Goal: Contribute content: Add original content to the website for others to see

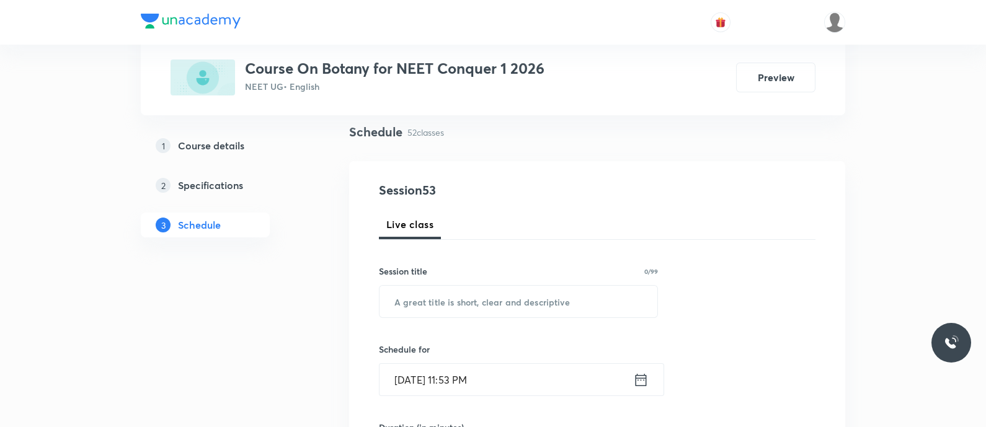
scroll to position [226, 0]
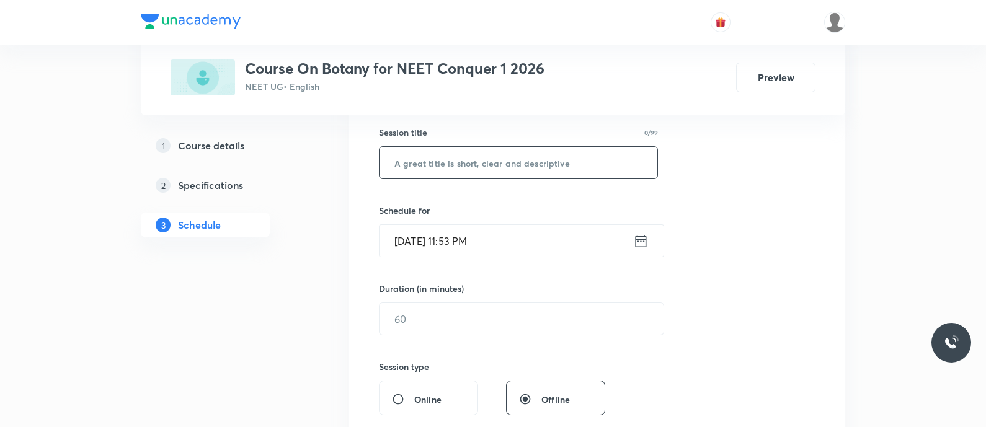
click at [425, 165] on input "text" at bounding box center [518, 163] width 278 height 32
paste input "Respiration in Plants - Kreb Cycle and ETS"
type input "Respiration in Plants - Kreb Cycle and ETS"
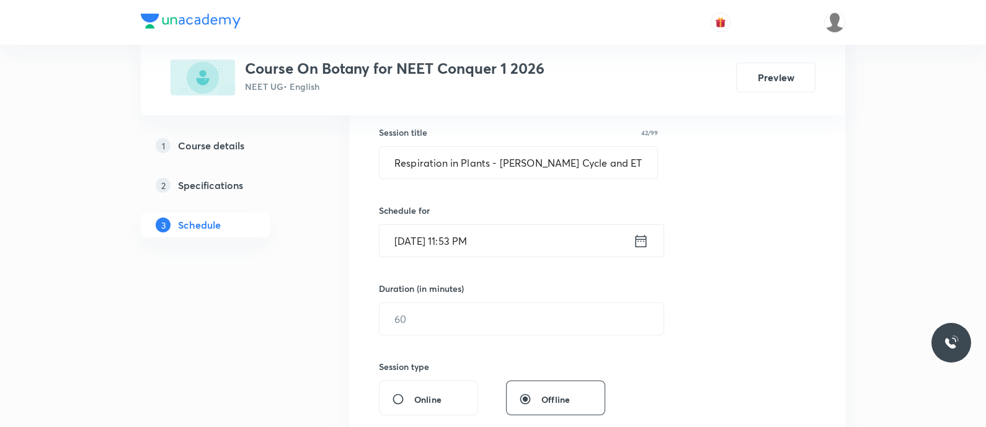
click at [635, 244] on icon at bounding box center [640, 240] width 11 height 12
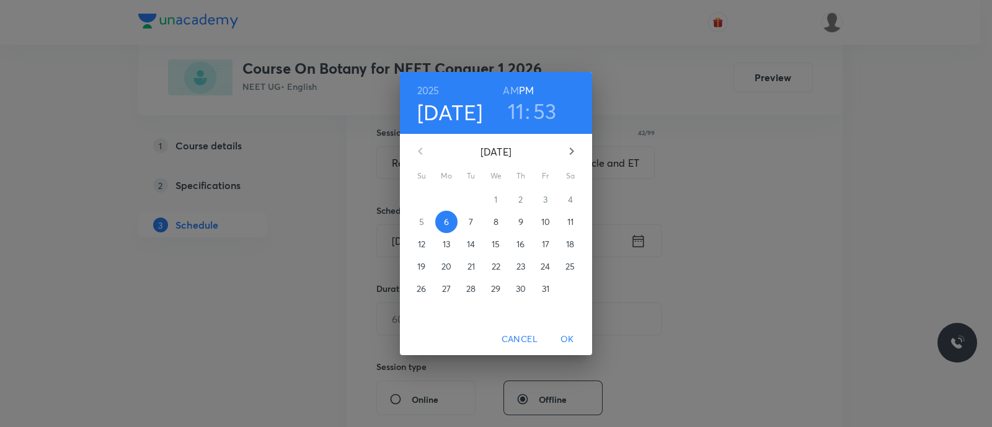
click at [468, 224] on span "7" at bounding box center [471, 222] width 22 height 12
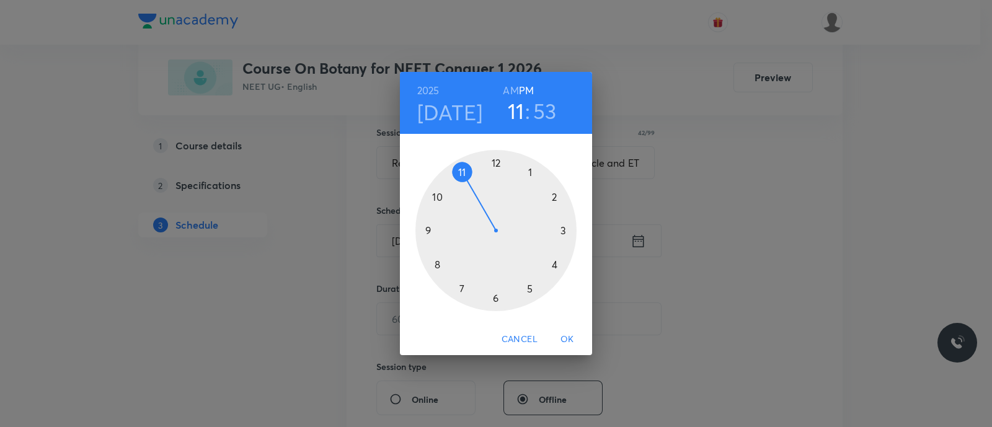
click at [435, 196] on div at bounding box center [495, 230] width 161 height 161
click at [509, 90] on h6 "AM" at bounding box center [510, 90] width 15 height 17
click at [492, 300] on div at bounding box center [495, 230] width 161 height 161
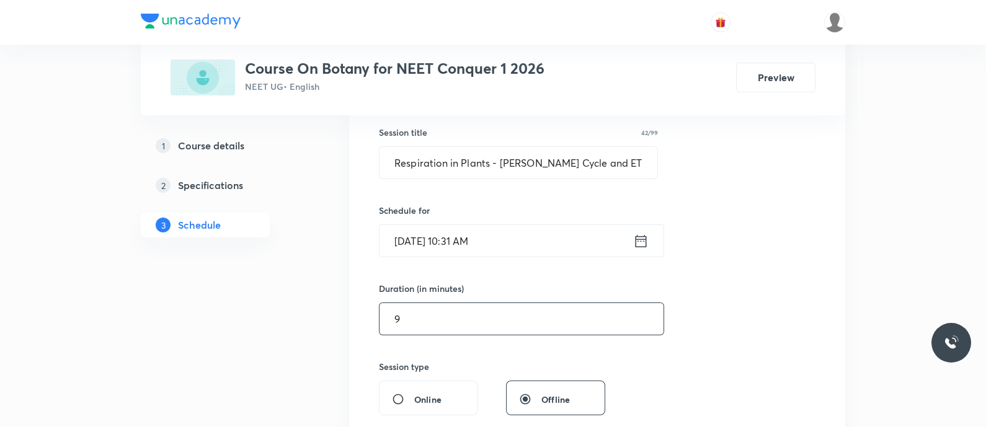
click at [425, 322] on input "9" at bounding box center [521, 319] width 284 height 32
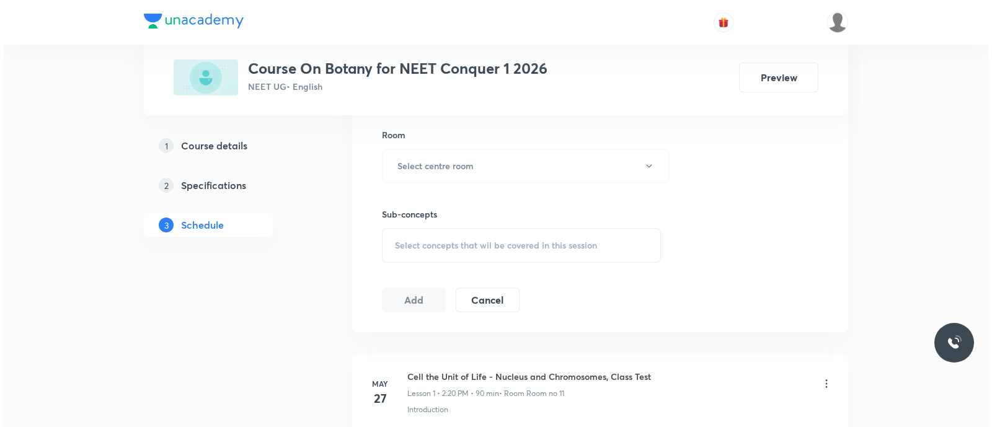
scroll to position [539, 0]
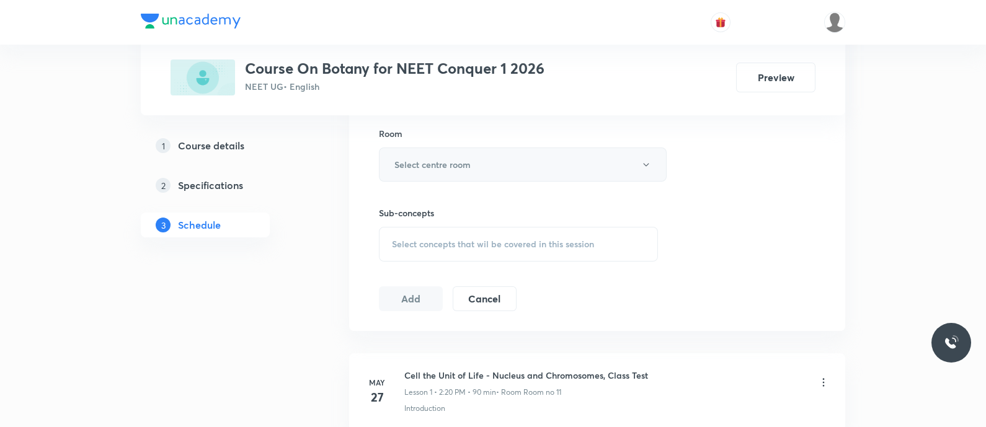
type input "90"
click at [438, 154] on button "Select centre room" at bounding box center [523, 165] width 288 height 34
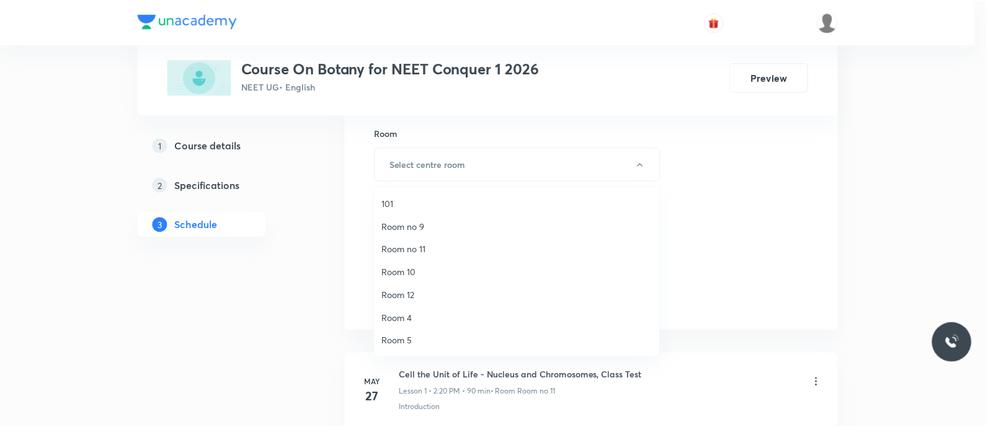
scroll to position [161, 0]
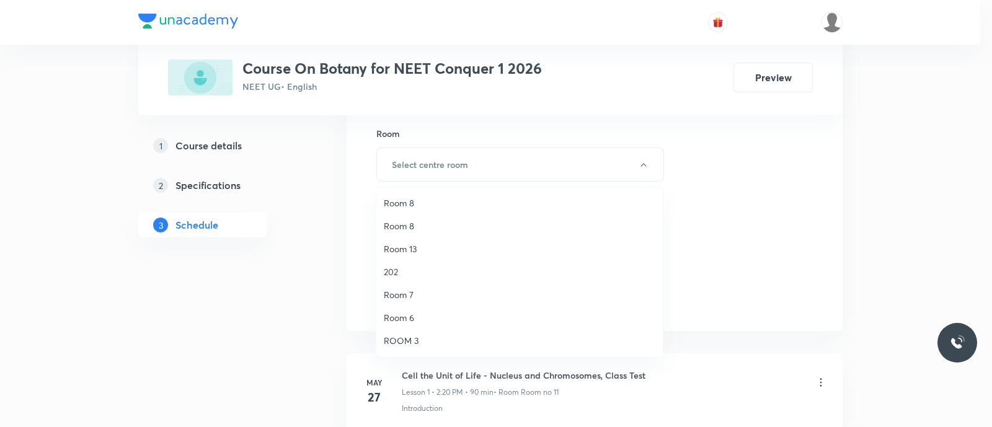
click at [426, 336] on span "ROOM 3" at bounding box center [519, 340] width 271 height 13
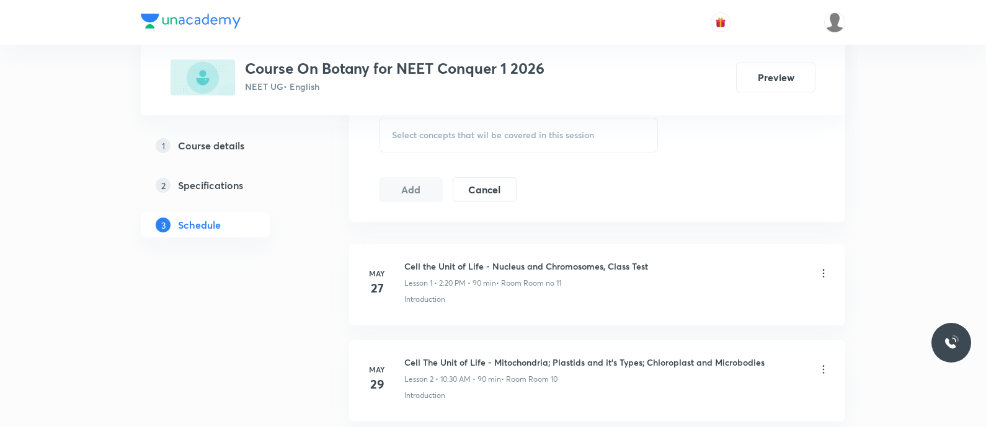
scroll to position [651, 0]
click at [397, 132] on span "Select concepts that wil be covered in this session" at bounding box center [493, 132] width 202 height 10
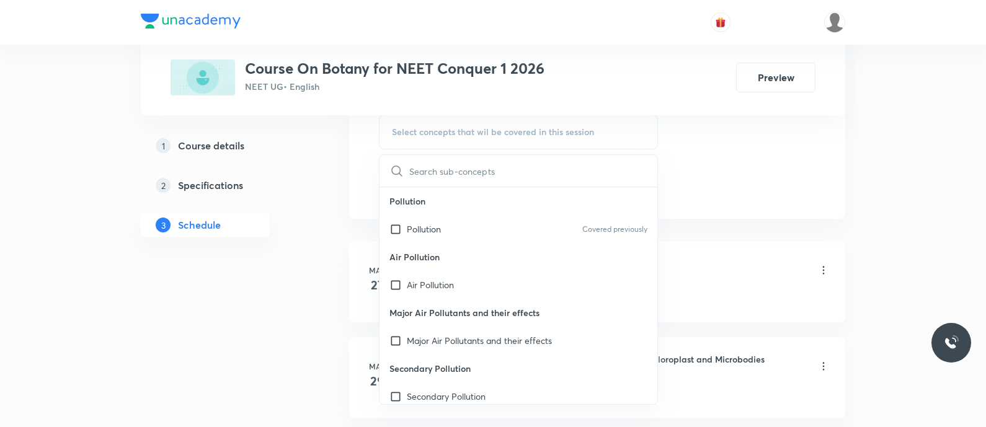
type input "Respiration in Plants - Kreb Cycle and ETS"
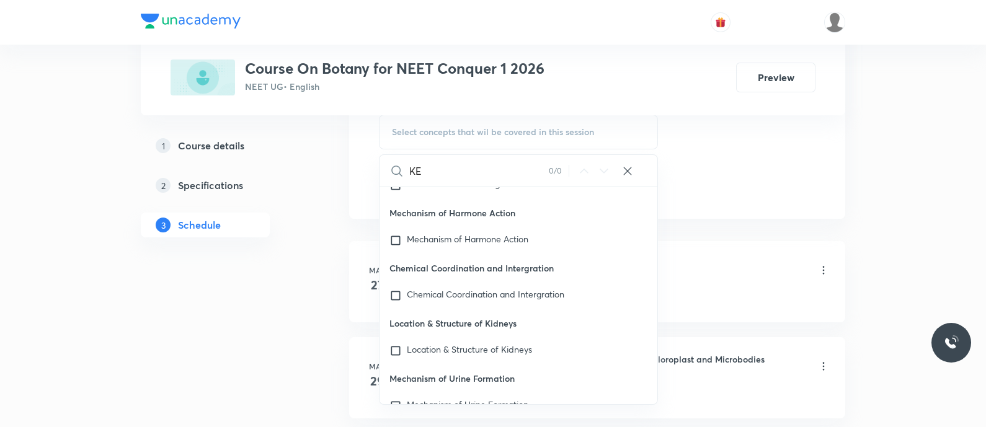
scroll to position [2880, 0]
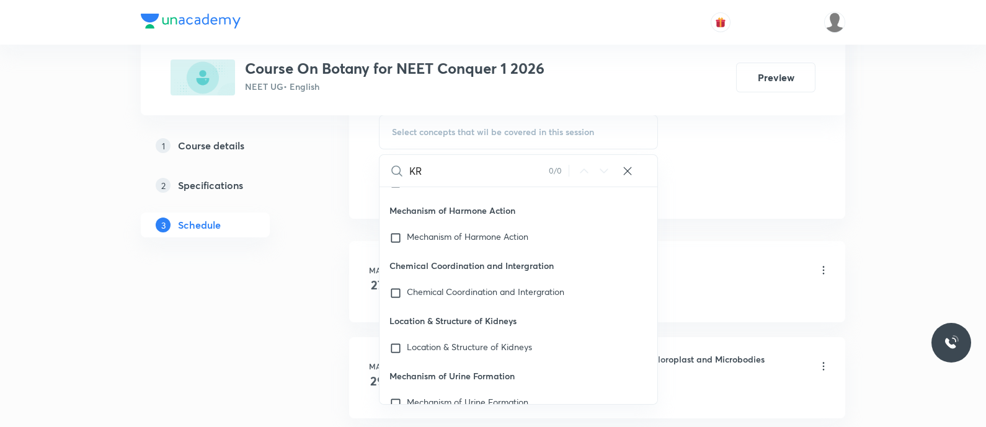
type input "K"
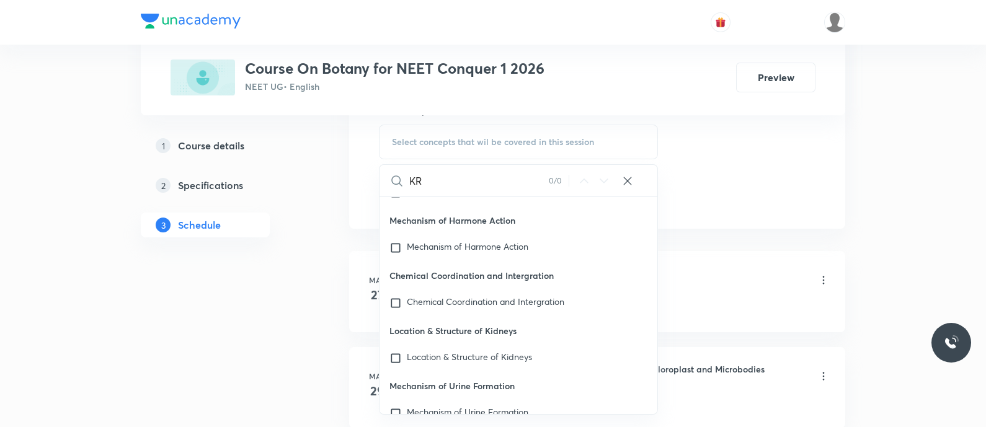
type input "K"
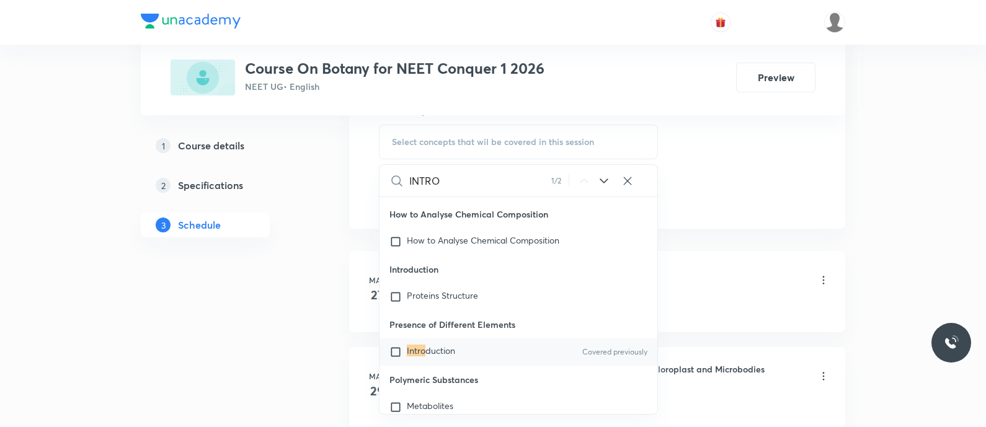
scroll to position [4023, 0]
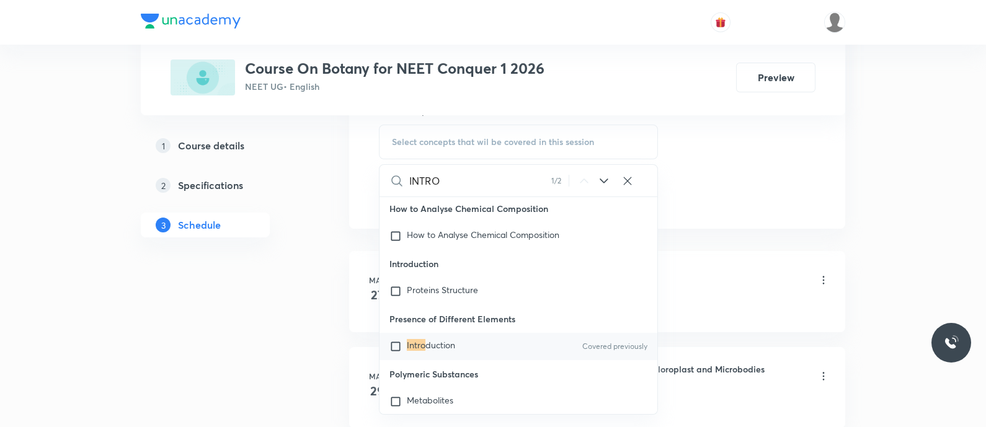
type input "INTRO"
click at [454, 351] on span "duction" at bounding box center [440, 345] width 30 height 12
checkbox input "true"
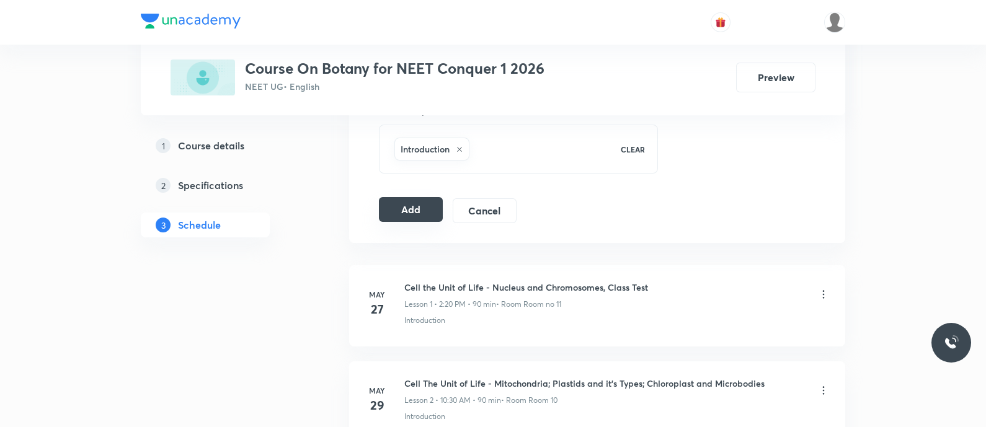
click at [399, 203] on button "Add" at bounding box center [411, 209] width 64 height 25
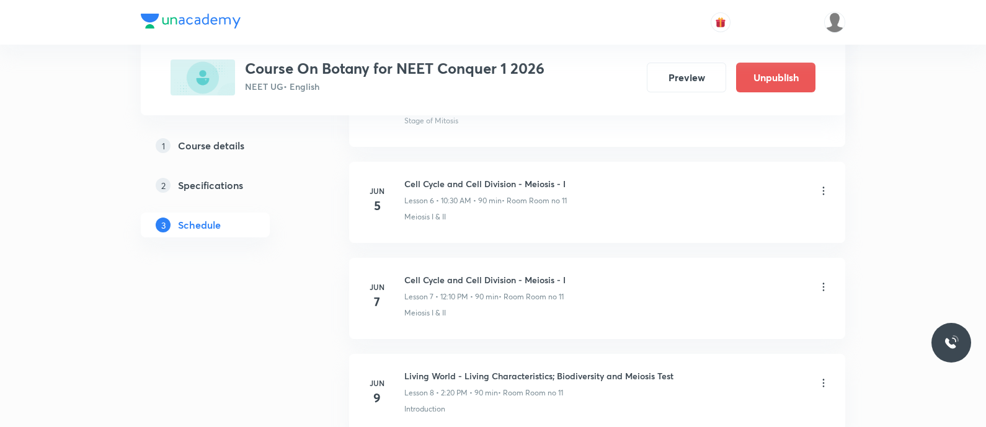
click at [399, 203] on div "Jun 5" at bounding box center [384, 200] width 40 height 30
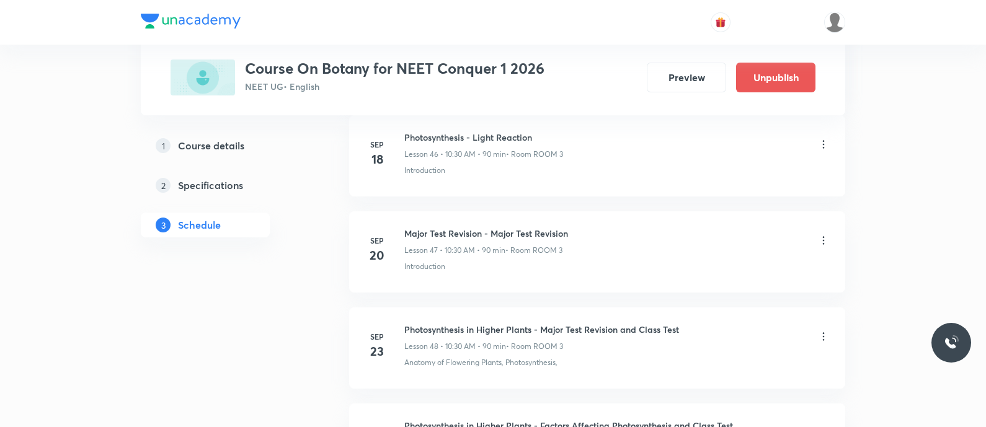
scroll to position [5076, 0]
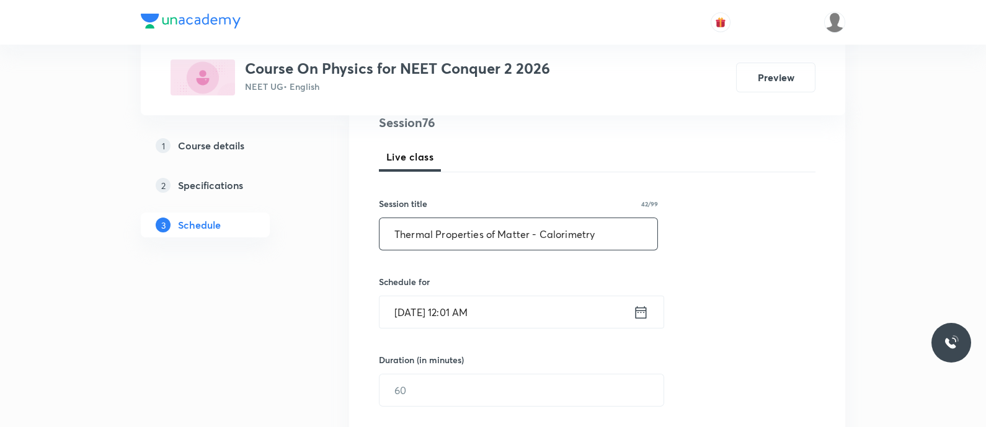
type input "Thermal Properties of Matter - Calorimetry"
click at [633, 311] on icon at bounding box center [640, 312] width 15 height 17
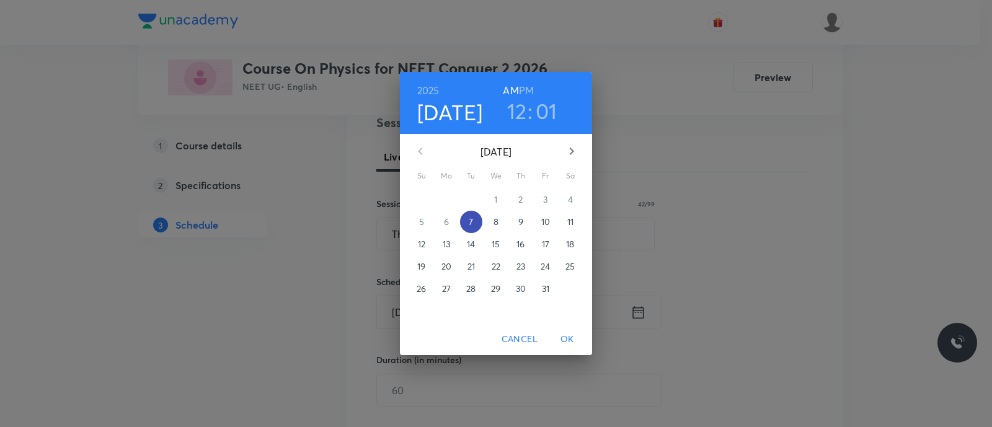
click at [471, 221] on p "7" at bounding box center [471, 222] width 4 height 12
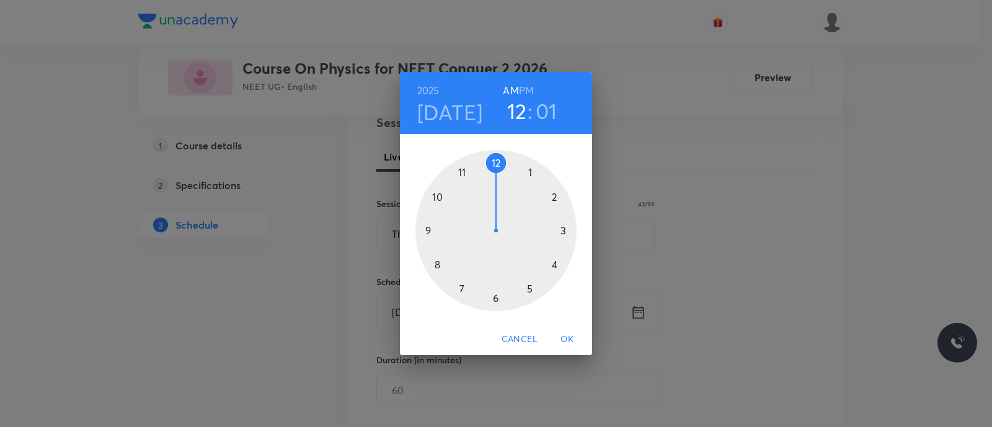
click at [437, 200] on div at bounding box center [495, 230] width 161 height 161
click at [493, 298] on div at bounding box center [495, 230] width 161 height 161
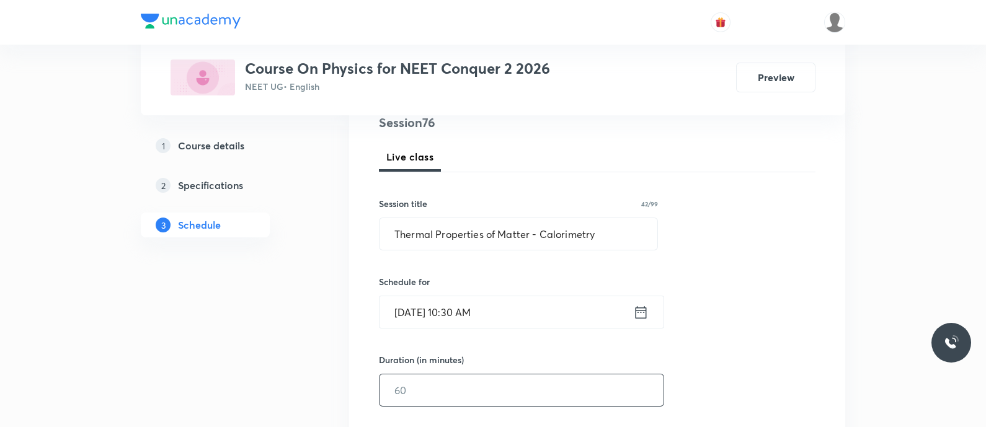
click at [446, 387] on input "text" at bounding box center [521, 390] width 284 height 32
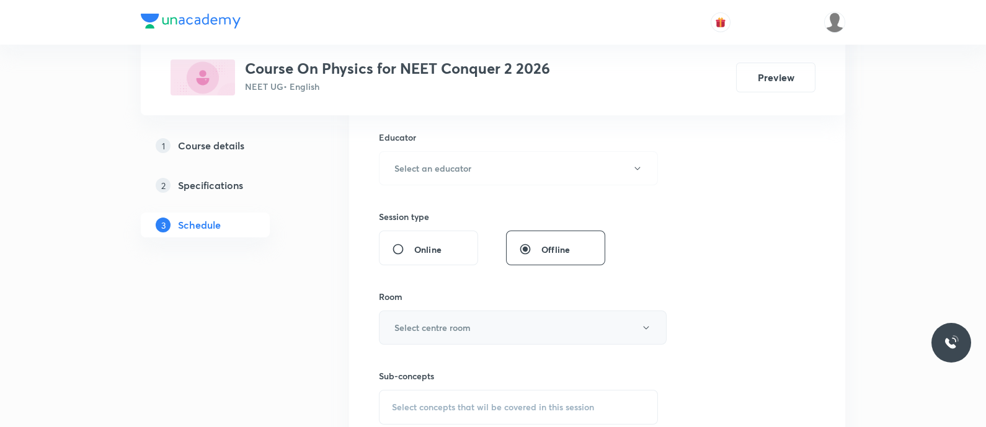
scroll to position [451, 0]
type input "90"
click at [434, 169] on h6 "Select an educator" at bounding box center [432, 172] width 77 height 13
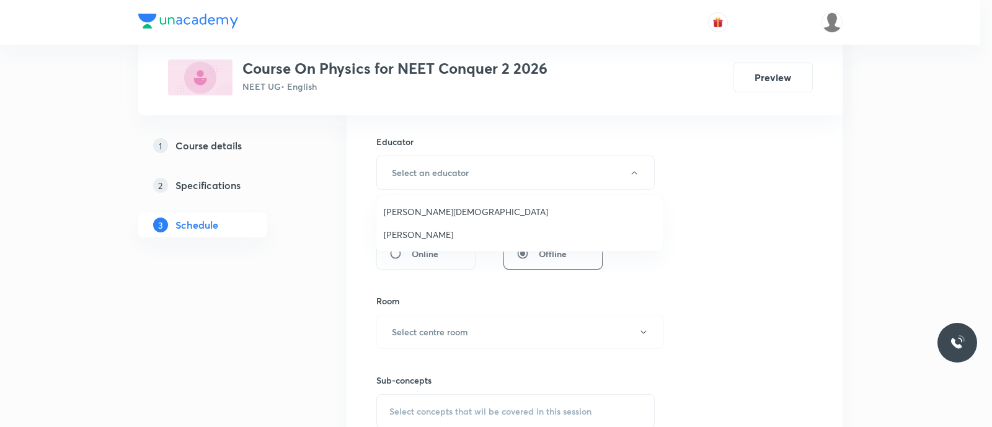
click at [411, 232] on span "[PERSON_NAME]" at bounding box center [519, 234] width 271 height 13
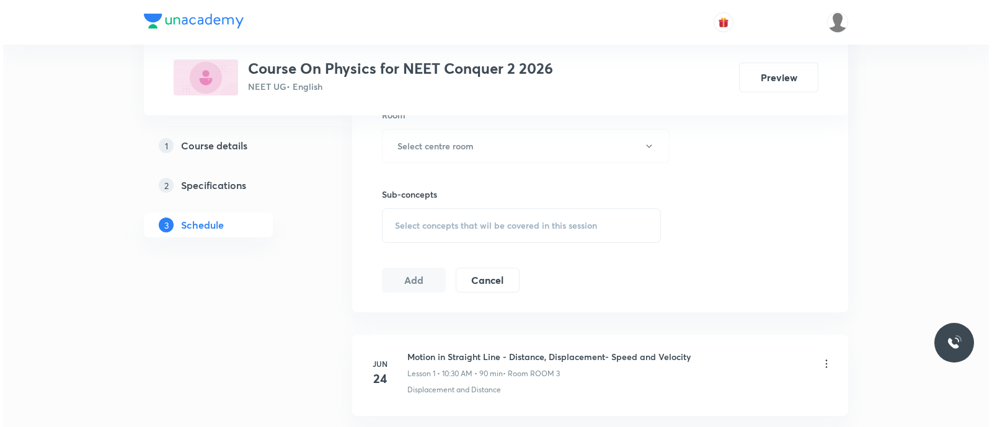
scroll to position [639, 0]
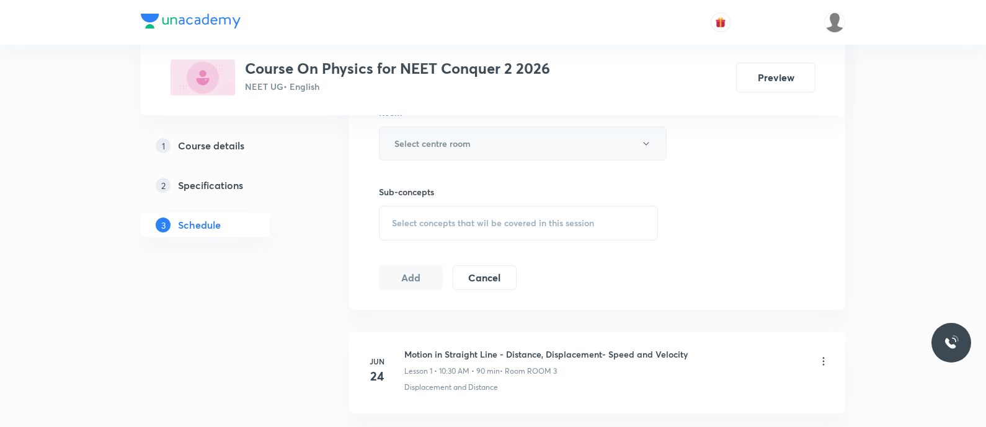
click at [408, 144] on h6 "Select centre room" at bounding box center [432, 143] width 76 height 13
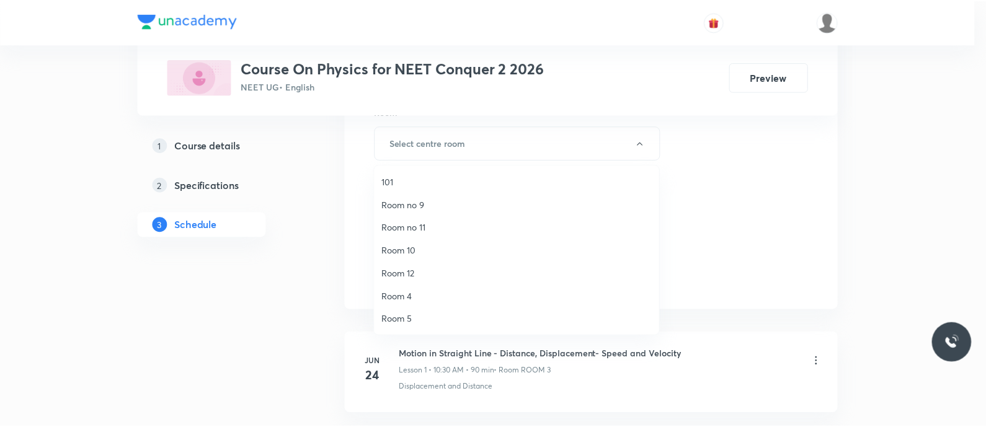
scroll to position [161, 0]
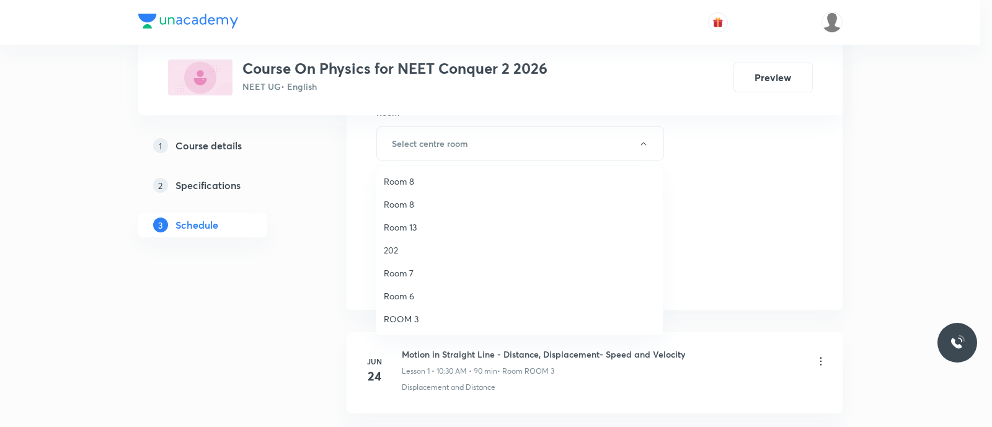
click at [404, 274] on span "Room 7" at bounding box center [519, 273] width 271 height 13
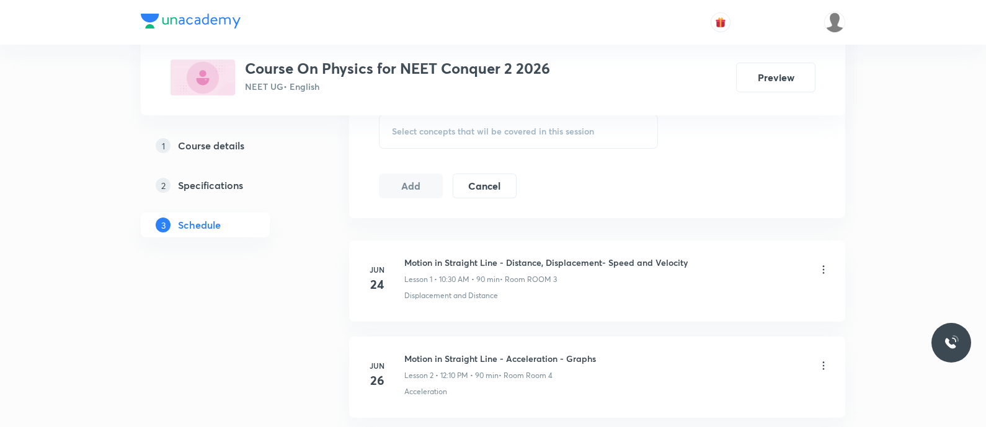
scroll to position [732, 0]
click at [400, 117] on div "Select concepts that wil be covered in this session" at bounding box center [518, 130] width 279 height 35
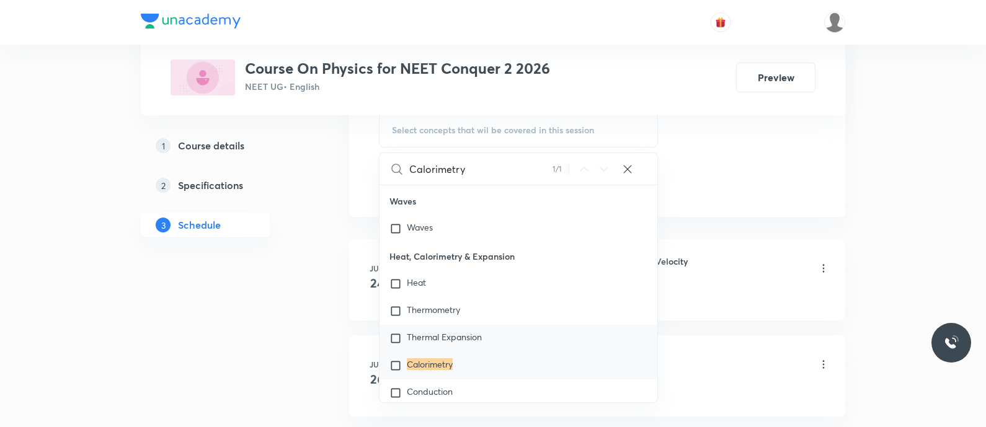
scroll to position [14135, 0]
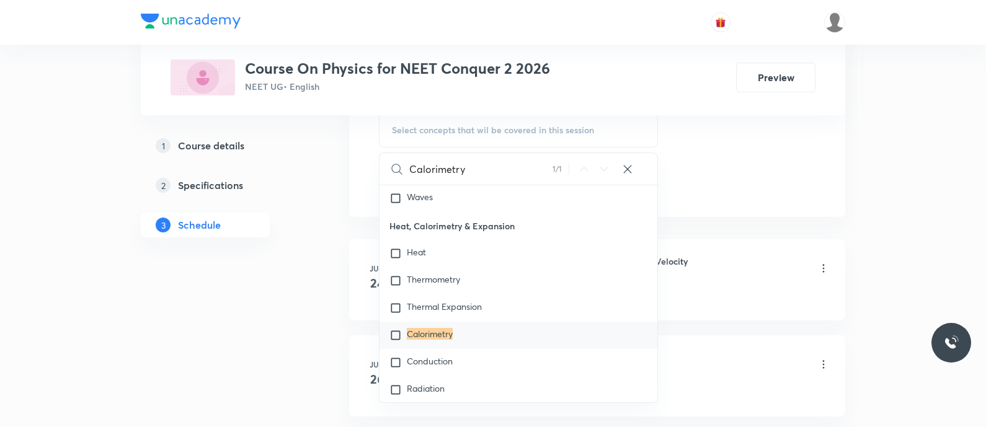
type input "Calorimetry"
click at [437, 340] on mark "Calorimetry" at bounding box center [430, 334] width 46 height 12
checkbox input "true"
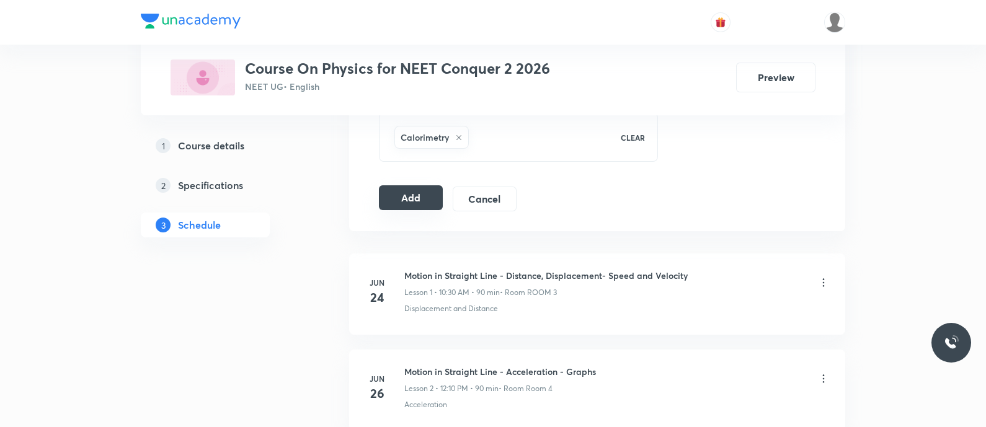
click at [405, 200] on button "Add" at bounding box center [411, 197] width 64 height 25
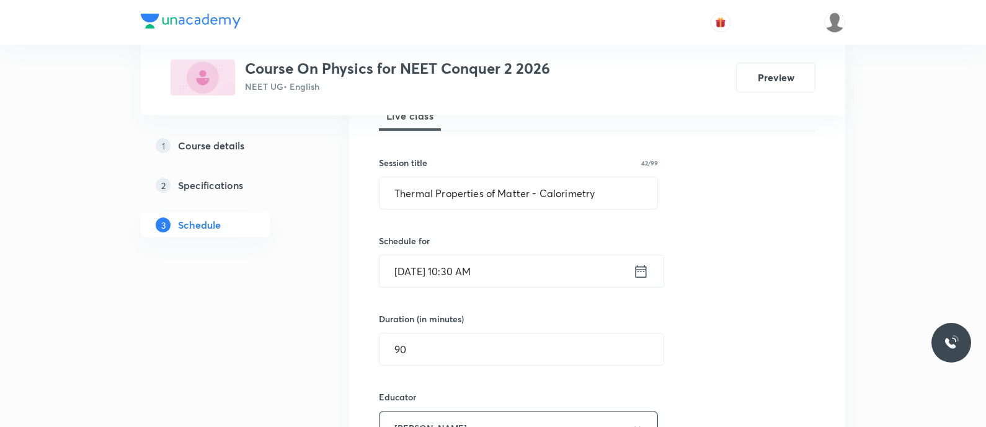
scroll to position [195, 0]
